Goal: Information Seeking & Learning: Learn about a topic

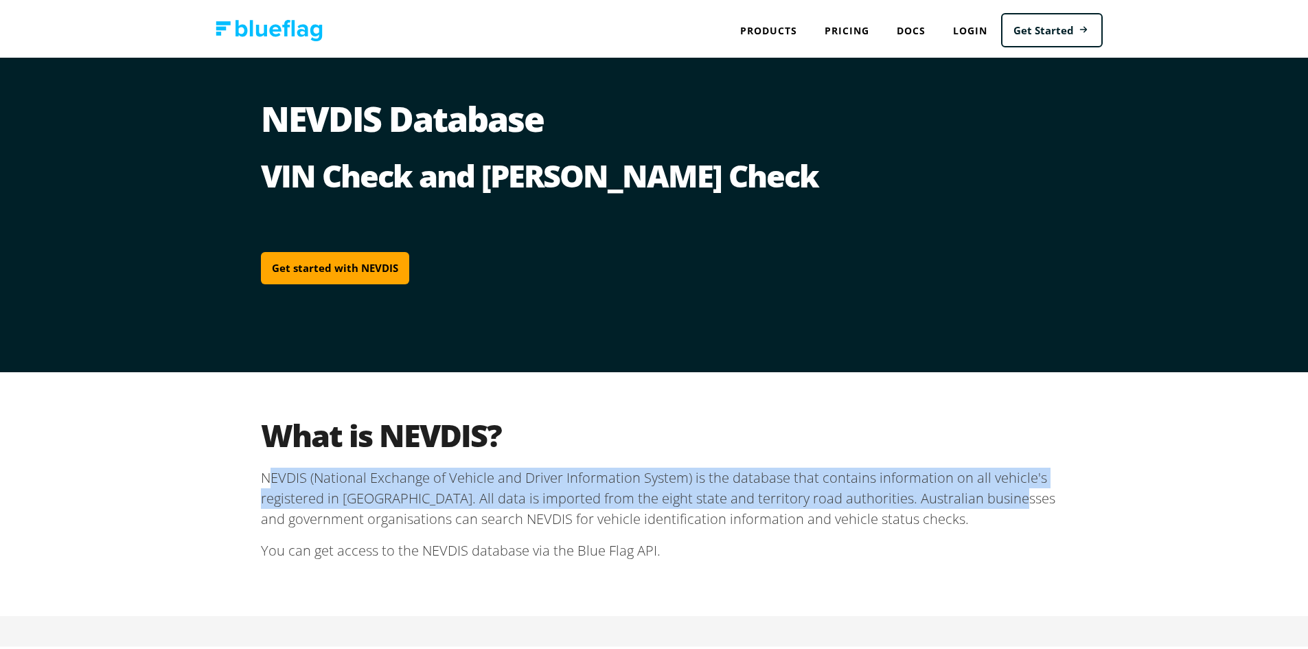
drag, startPoint x: 266, startPoint y: 472, endPoint x: 1004, endPoint y: 494, distance: 738.2
click at [1004, 494] on p "NEVDIS (National Exchange of Vehicle and Driver Information System) is the data…" at bounding box center [659, 496] width 796 height 62
click at [846, 25] on link "Pricing" at bounding box center [847, 28] width 72 height 28
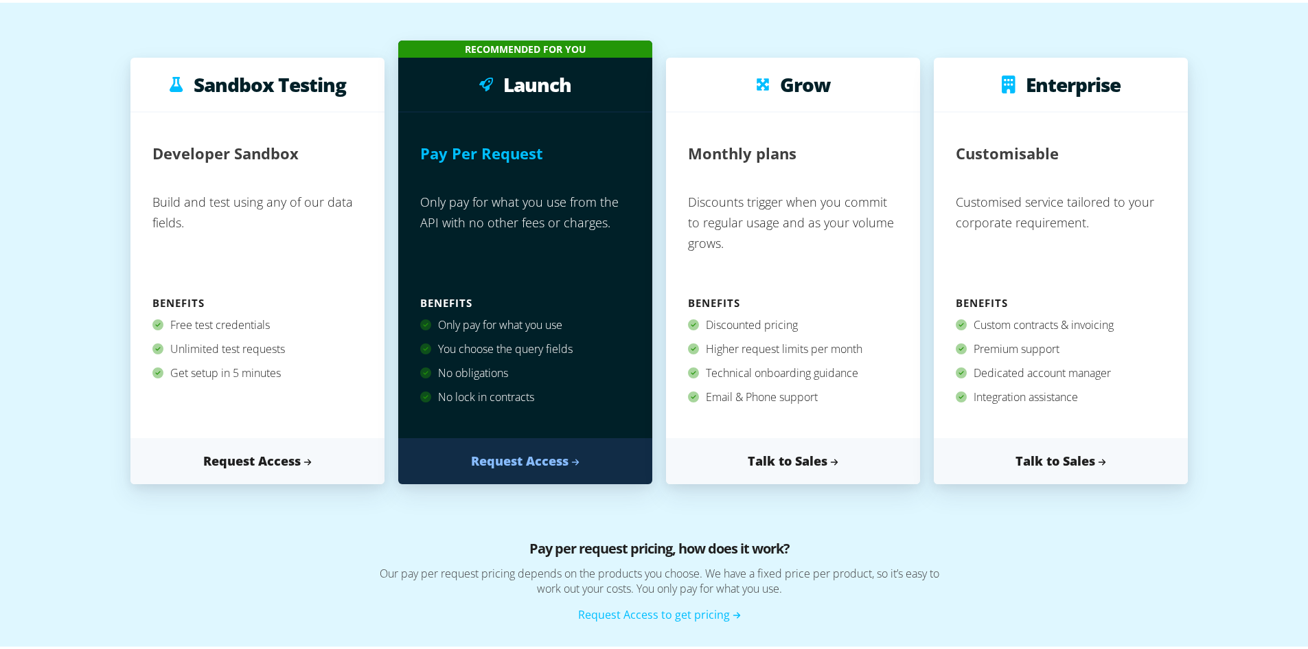
scroll to position [137, 0]
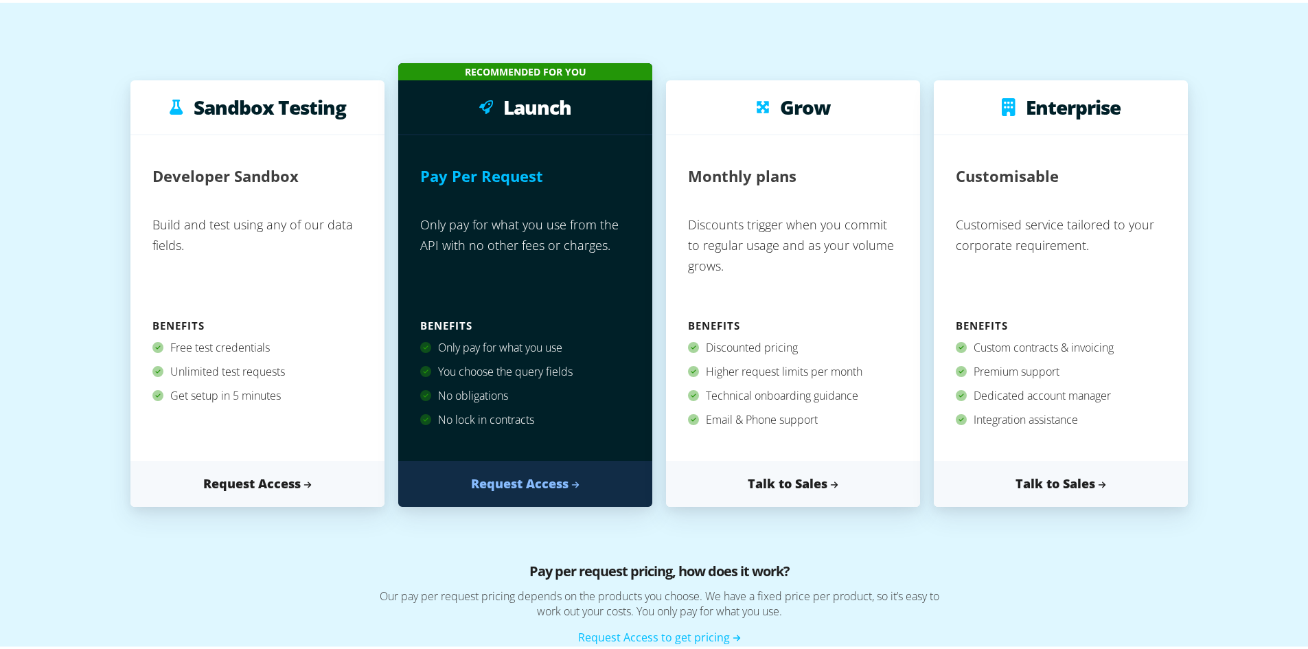
drag, startPoint x: 165, startPoint y: 345, endPoint x: 286, endPoint y: 345, distance: 120.1
click at [286, 345] on div "Free test credentials" at bounding box center [257, 345] width 210 height 24
drag, startPoint x: 191, startPoint y: 371, endPoint x: 292, endPoint y: 372, distance: 101.6
click at [292, 372] on div "Unlimited test requests" at bounding box center [257, 369] width 210 height 24
drag, startPoint x: 164, startPoint y: 222, endPoint x: 225, endPoint y: 221, distance: 61.1
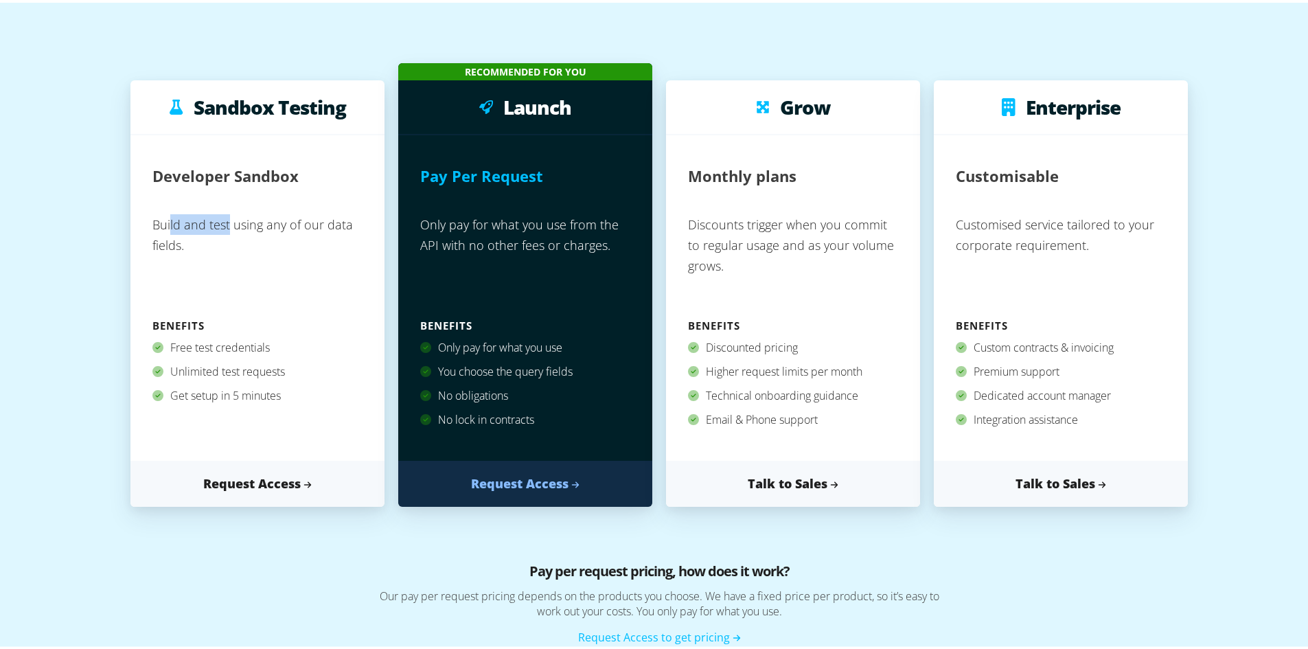
click at [225, 221] on p "Build and test using any of our data fields." at bounding box center [257, 259] width 210 height 106
click at [244, 263] on p "Build and test using any of our data fields." at bounding box center [257, 259] width 210 height 106
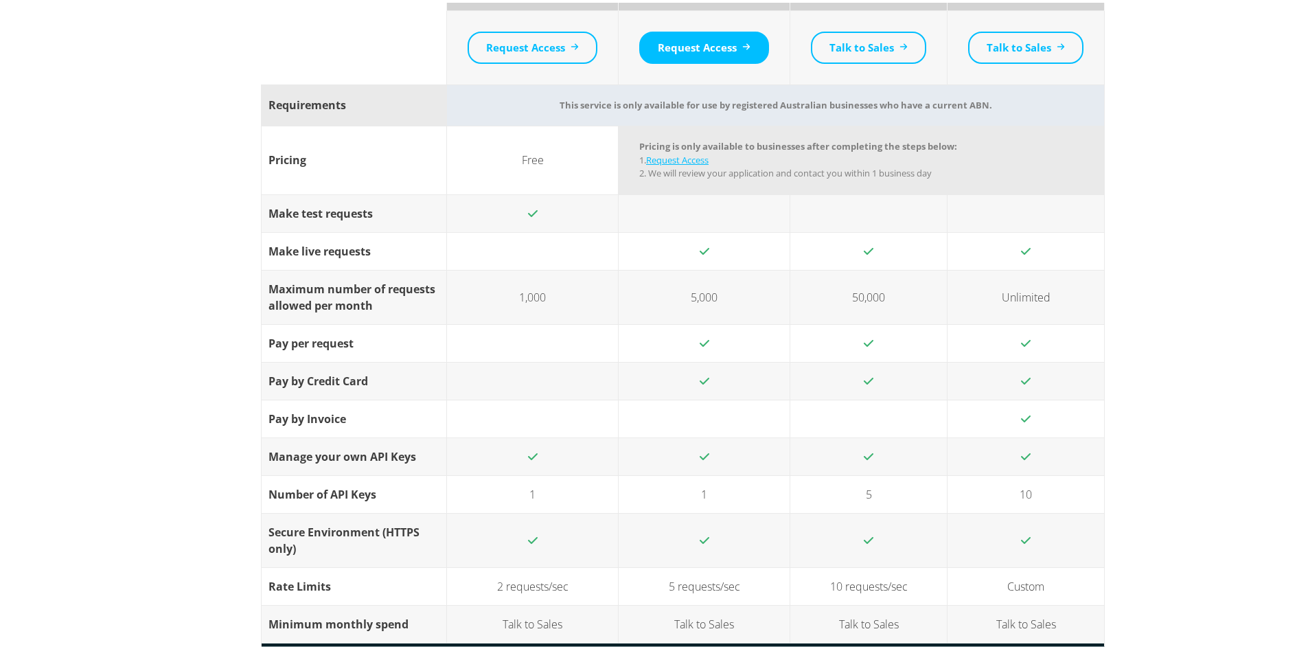
scroll to position [1030, 0]
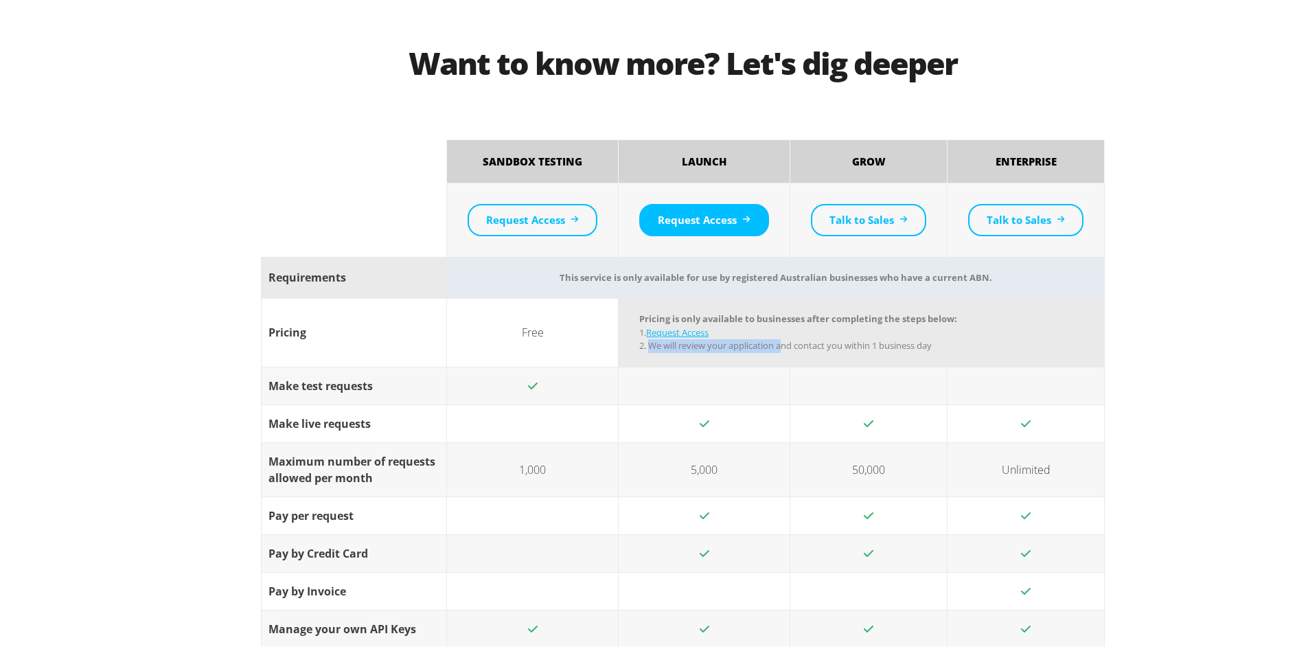
drag, startPoint x: 647, startPoint y: 345, endPoint x: 781, endPoint y: 340, distance: 134.6
click at [781, 340] on span "1. Request Access 2. We will review your application and contact you within 1 b…" at bounding box center [785, 336] width 292 height 26
click at [967, 340] on td "Pricing is only available to businesses after completing the steps below: 1. Re…" at bounding box center [861, 330] width 486 height 69
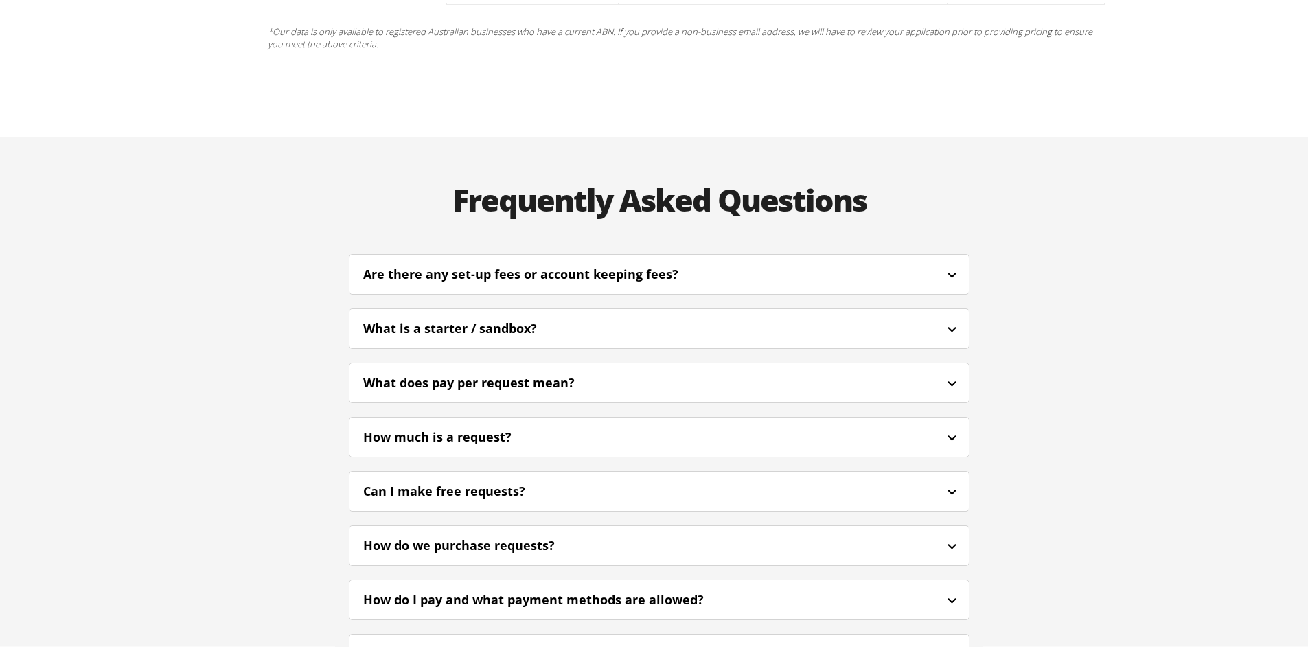
scroll to position [3282, 0]
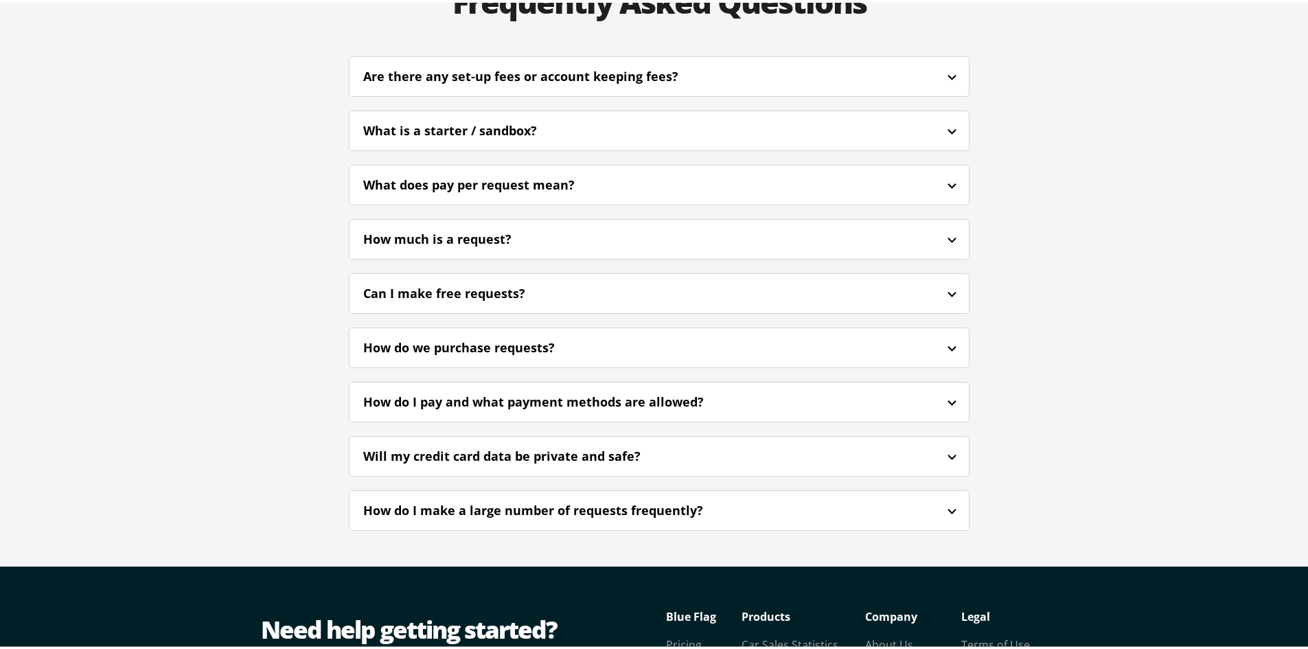
click at [427, 281] on div "Can I make free requests?" at bounding box center [462, 290] width 199 height 19
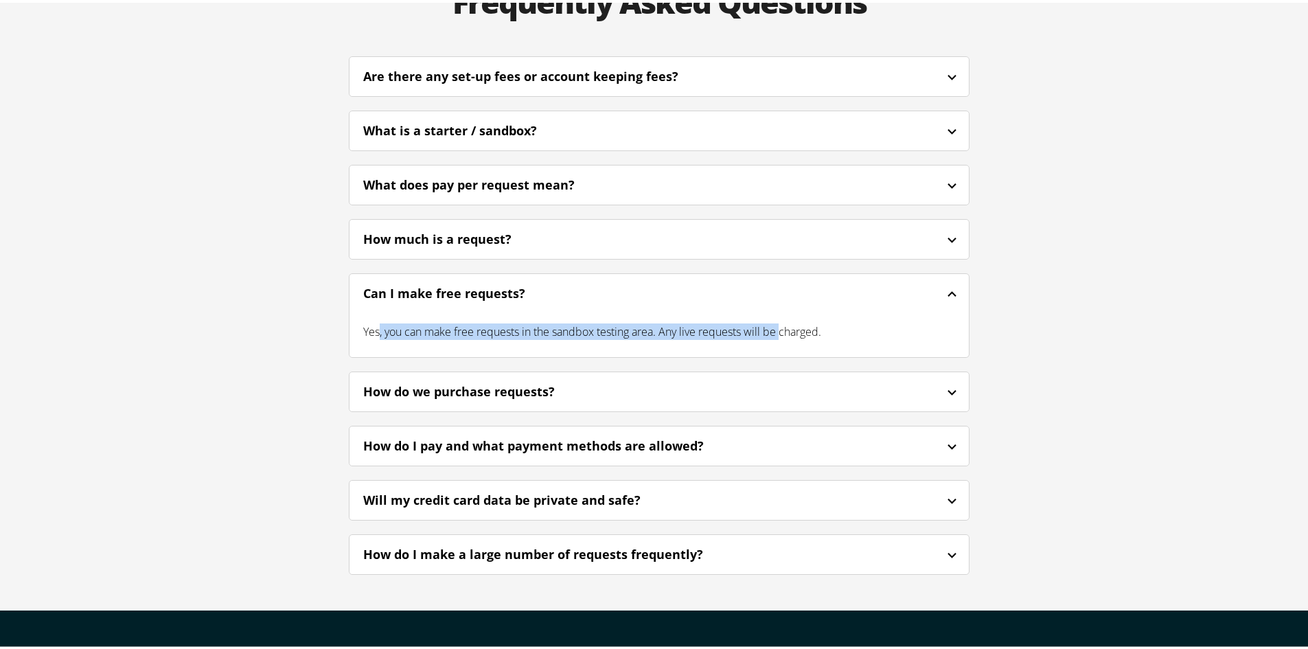
drag, startPoint x: 375, startPoint y: 240, endPoint x: 979, endPoint y: 237, distance: 604.0
click at [800, 307] on div "Yes, you can make free requests in the sandbox testing area. Any live requests …" at bounding box center [658, 329] width 619 height 44
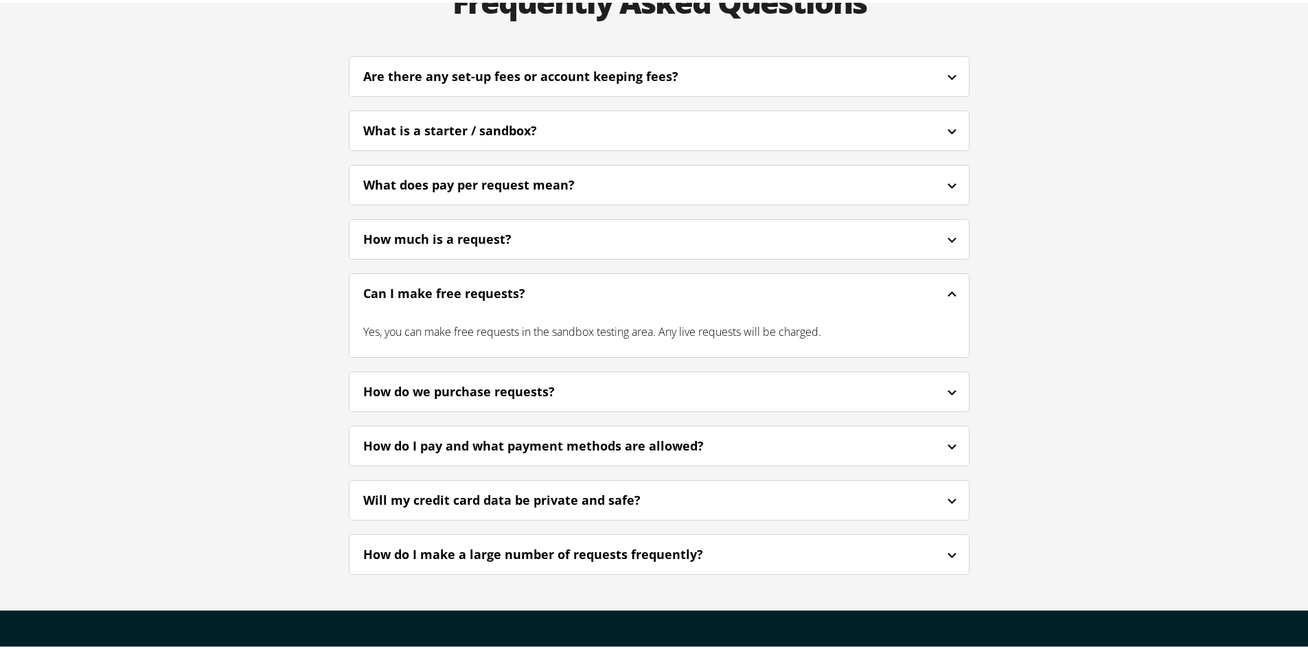
click at [1135, 237] on div "Frequently Asked Questions Are there any set-up fees or account keeping fees? N…" at bounding box center [659, 271] width 1318 height 671
click at [1061, 252] on div "Frequently Asked Questions Are there any set-up fees or account keeping fees? N…" at bounding box center [659, 271] width 824 height 671
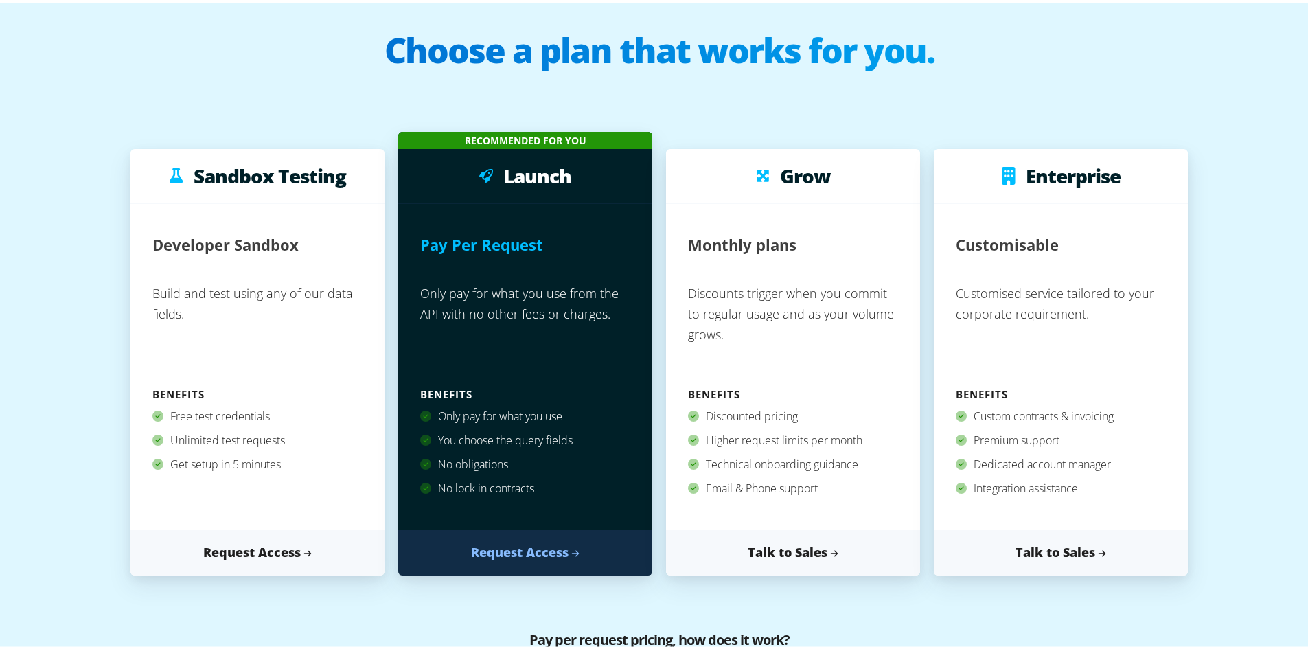
scroll to position [0, 0]
